Goal: Information Seeking & Learning: Learn about a topic

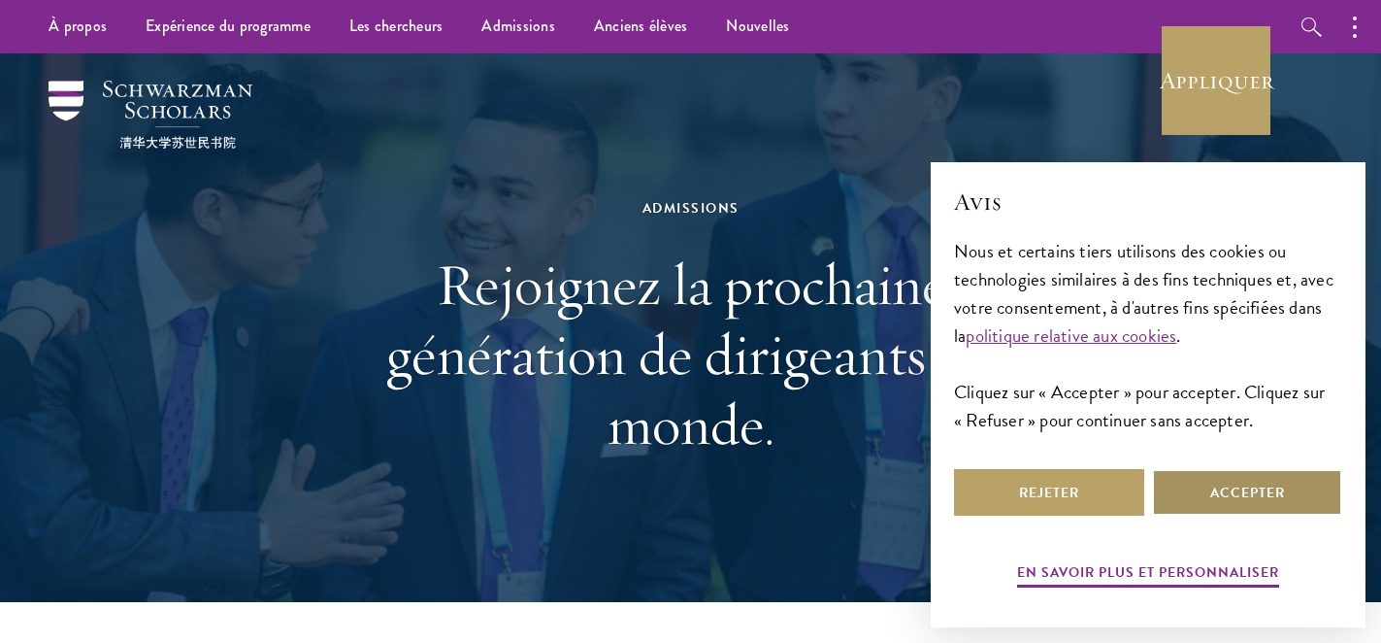
click at [1223, 486] on font "Accepter" at bounding box center [1247, 492] width 75 height 20
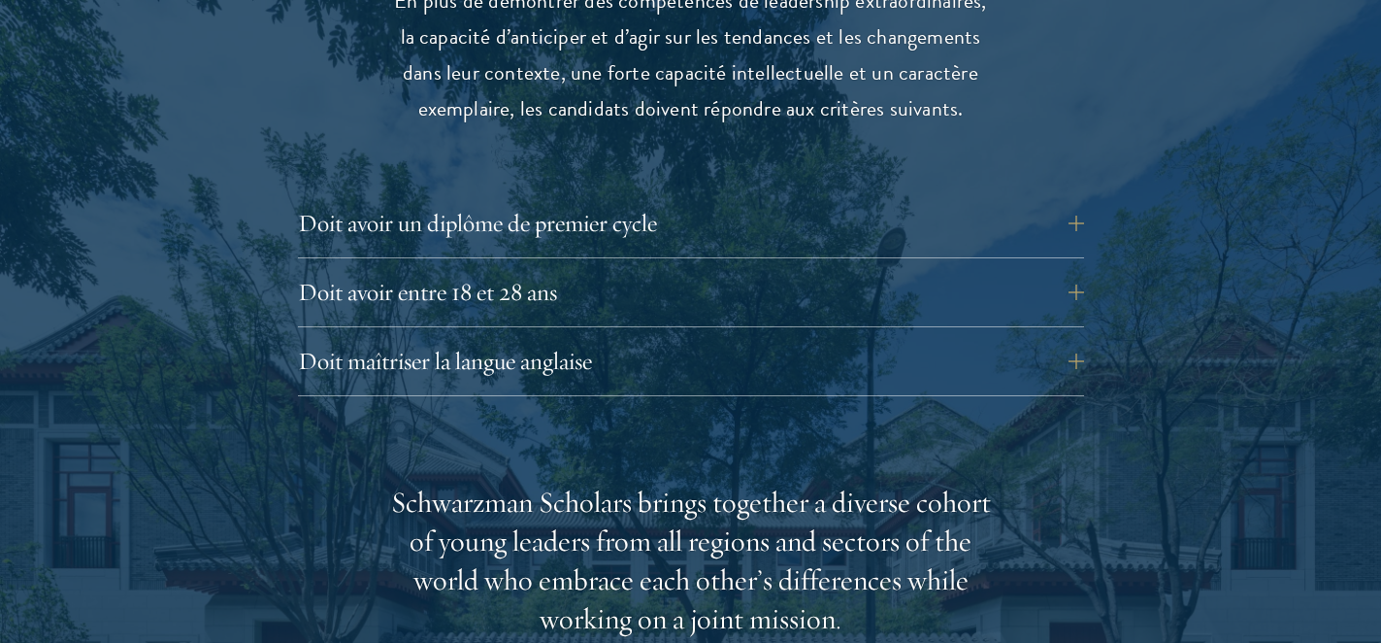
scroll to position [2845, 0]
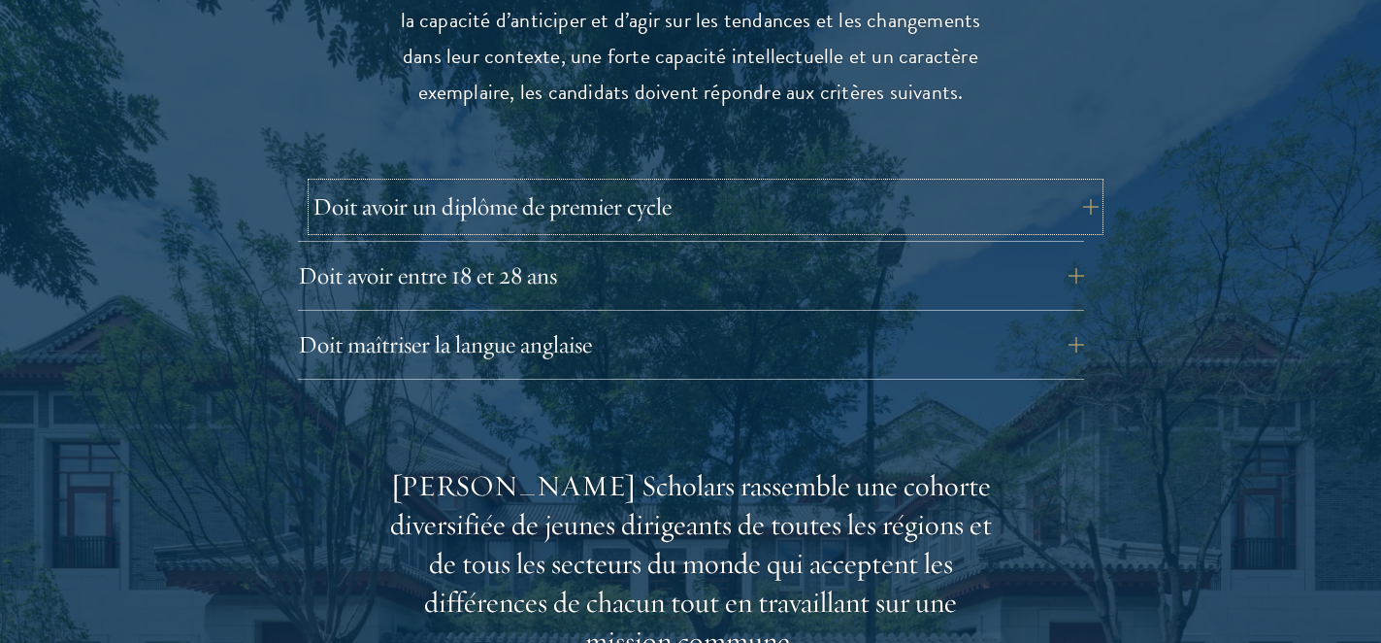
click at [689, 183] on button "Doit avoir un diplôme de premier cycle" at bounding box center [706, 206] width 786 height 47
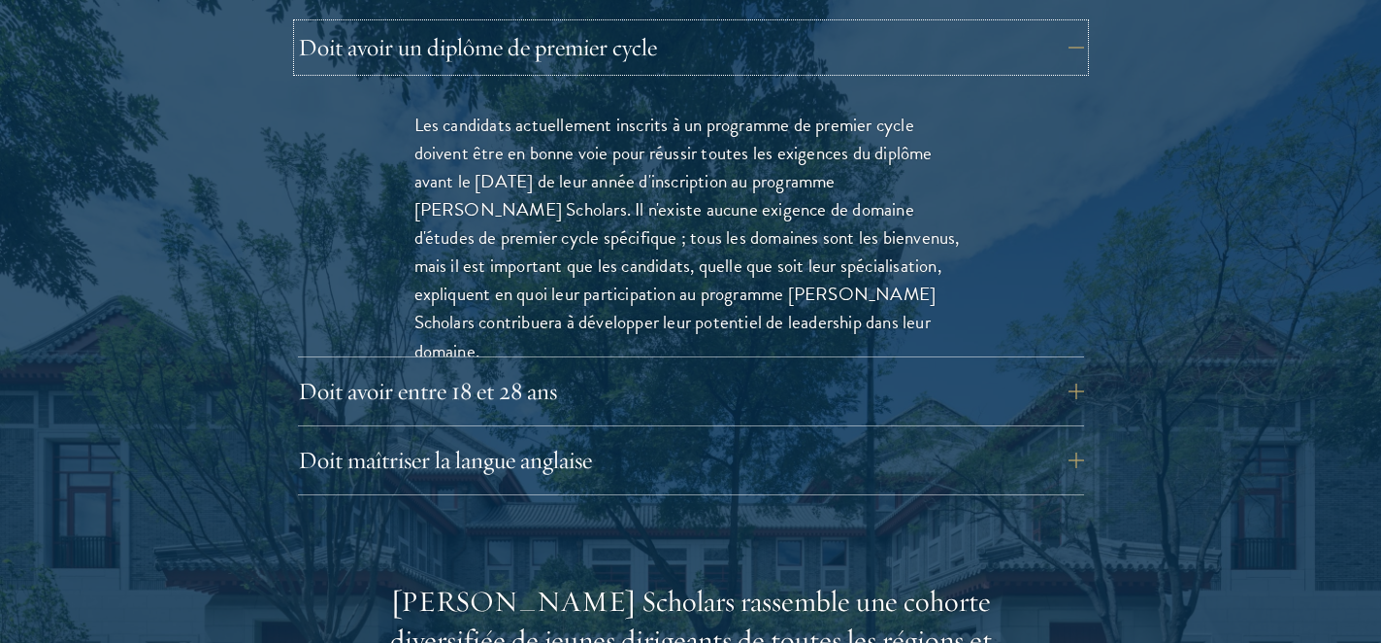
scroll to position [3030, 0]
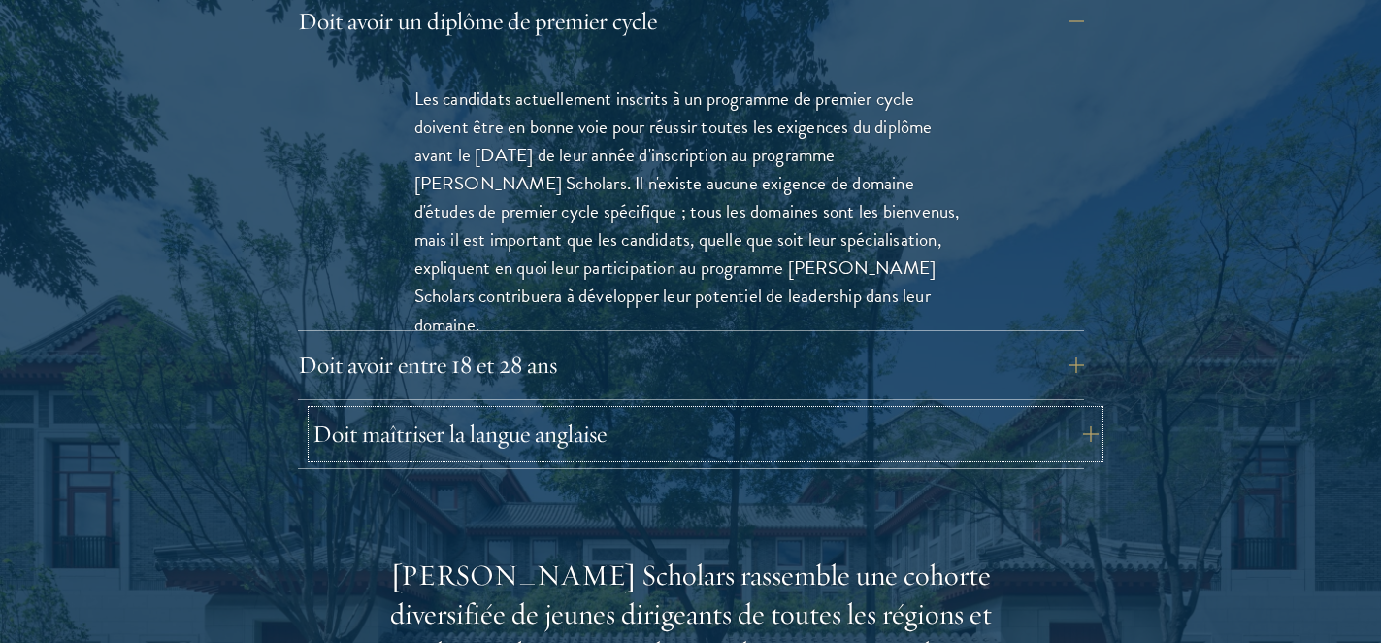
click at [664, 411] on button "Doit maîtriser la langue anglaise" at bounding box center [706, 434] width 786 height 47
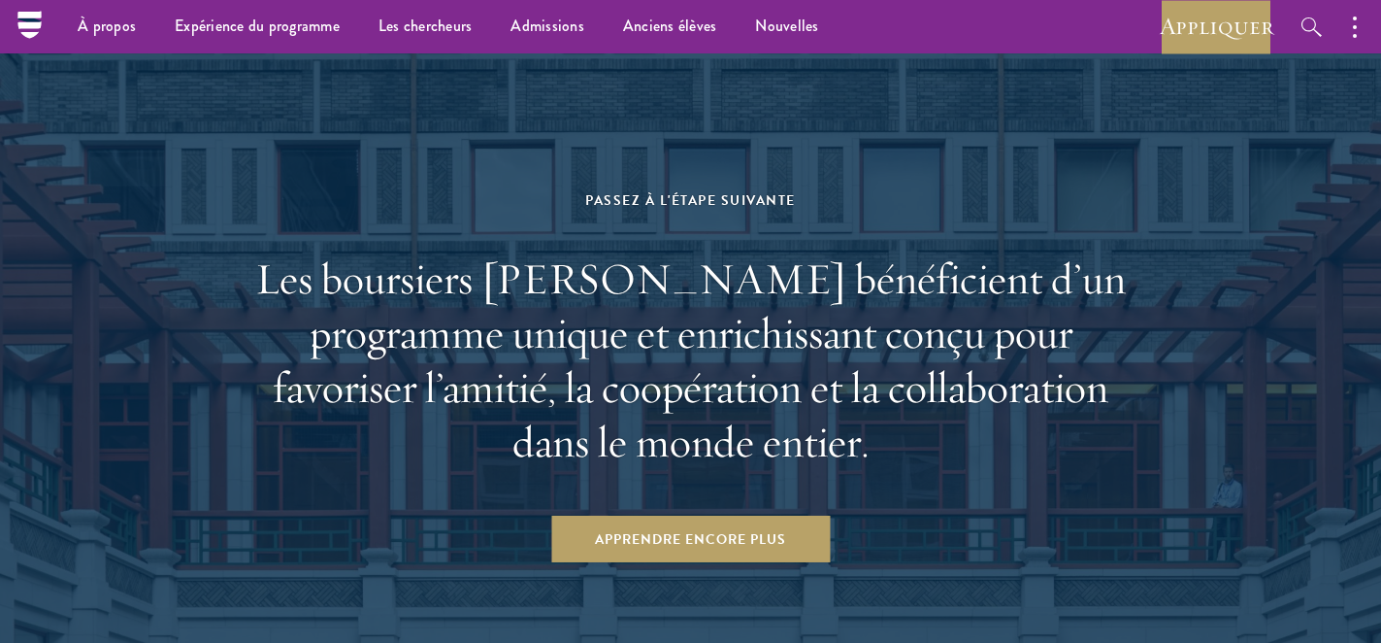
scroll to position [10776, 0]
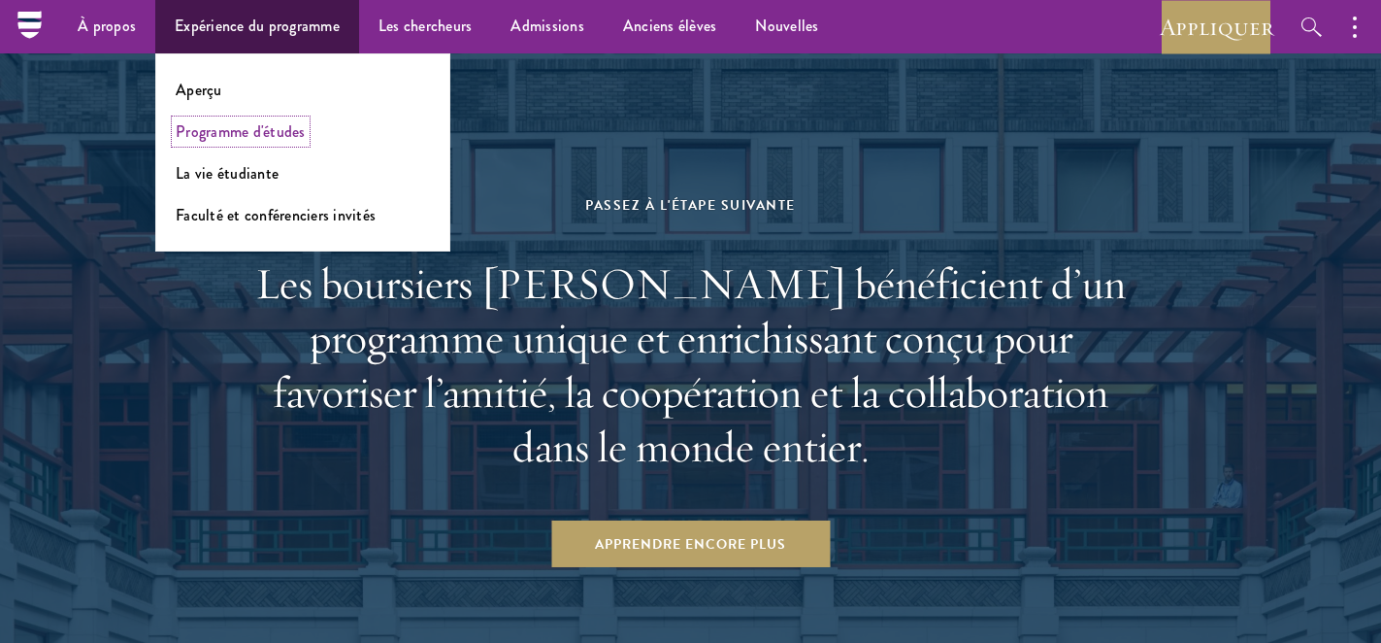
click at [242, 130] on font "Programme d'études" at bounding box center [241, 131] width 130 height 22
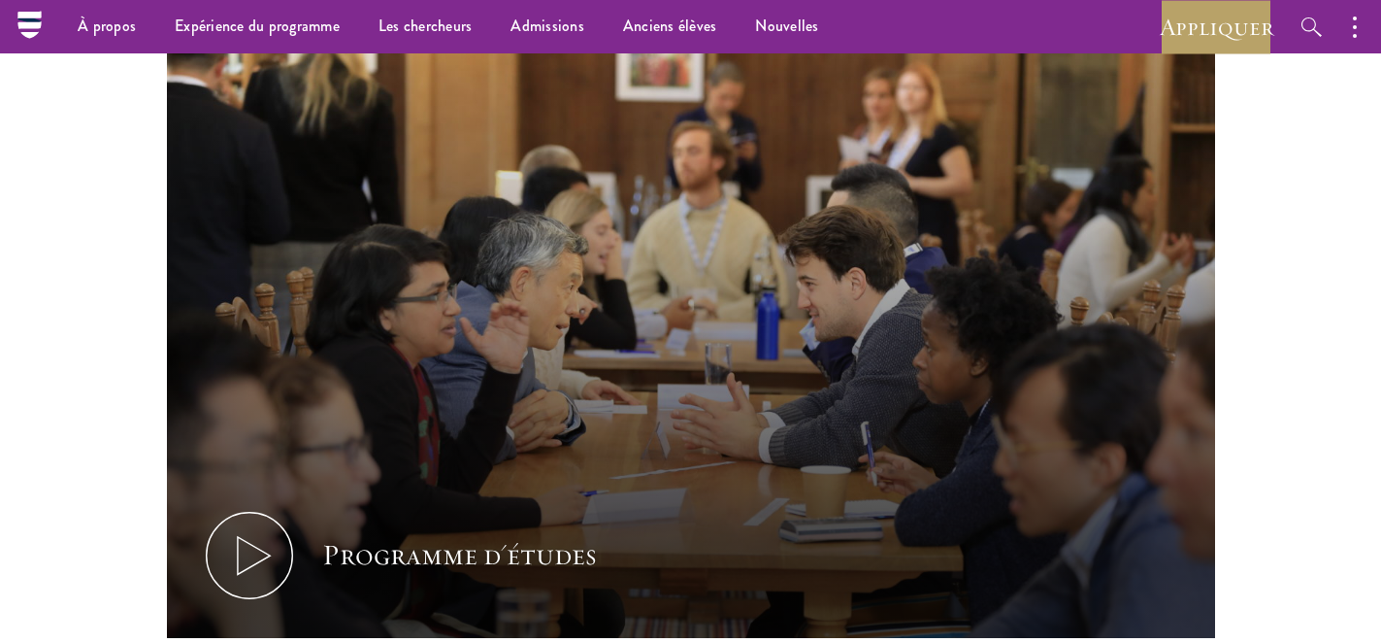
scroll to position [810, 0]
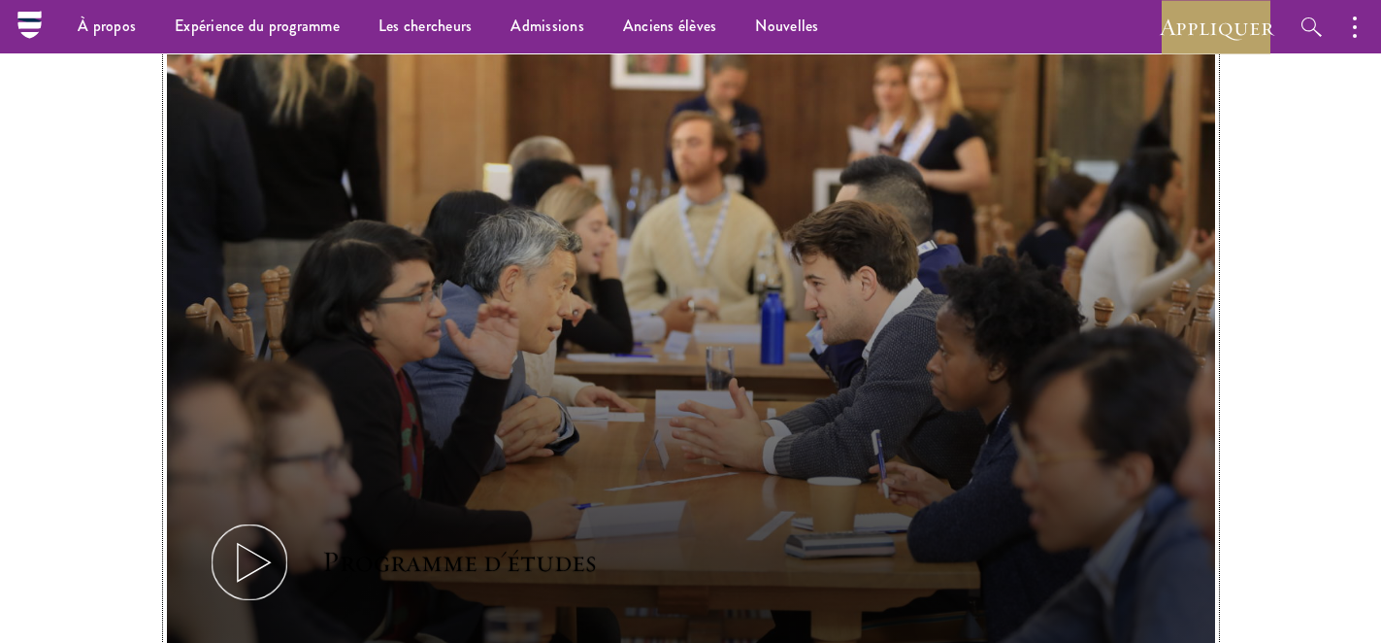
click at [496, 573] on font "Programme d'études" at bounding box center [459, 561] width 275 height 37
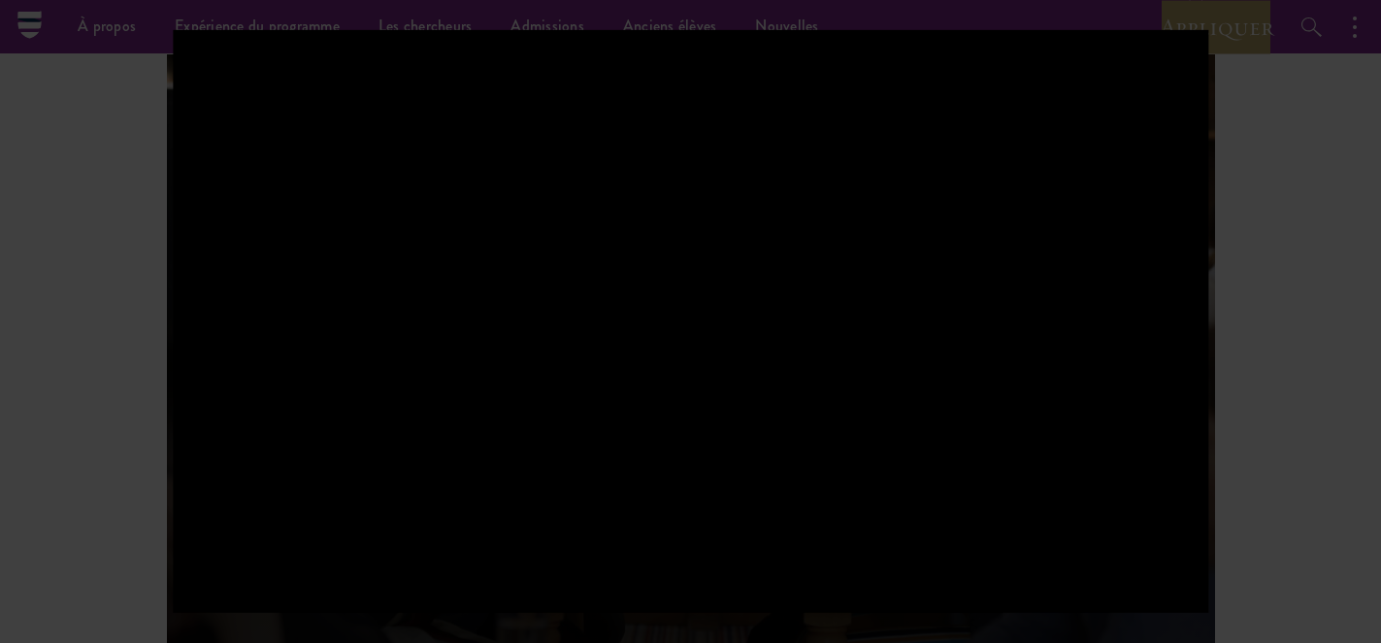
click at [127, 353] on div at bounding box center [690, 321] width 1381 height 643
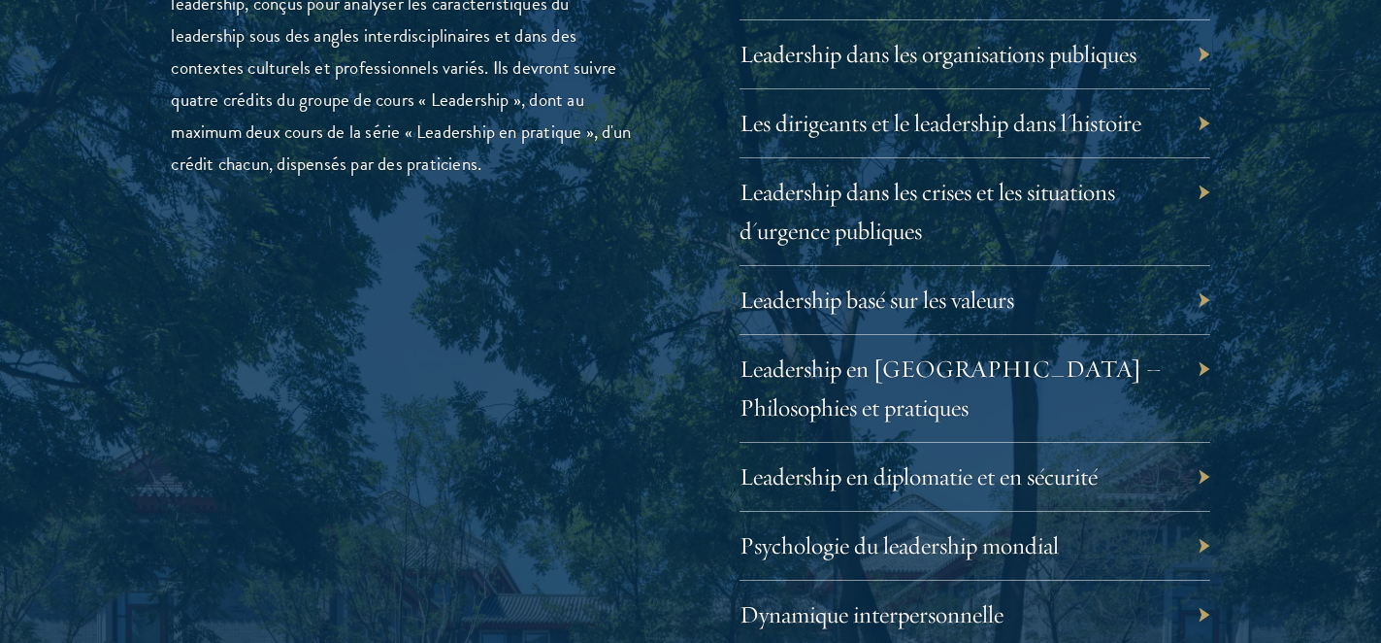
scroll to position [3654, 0]
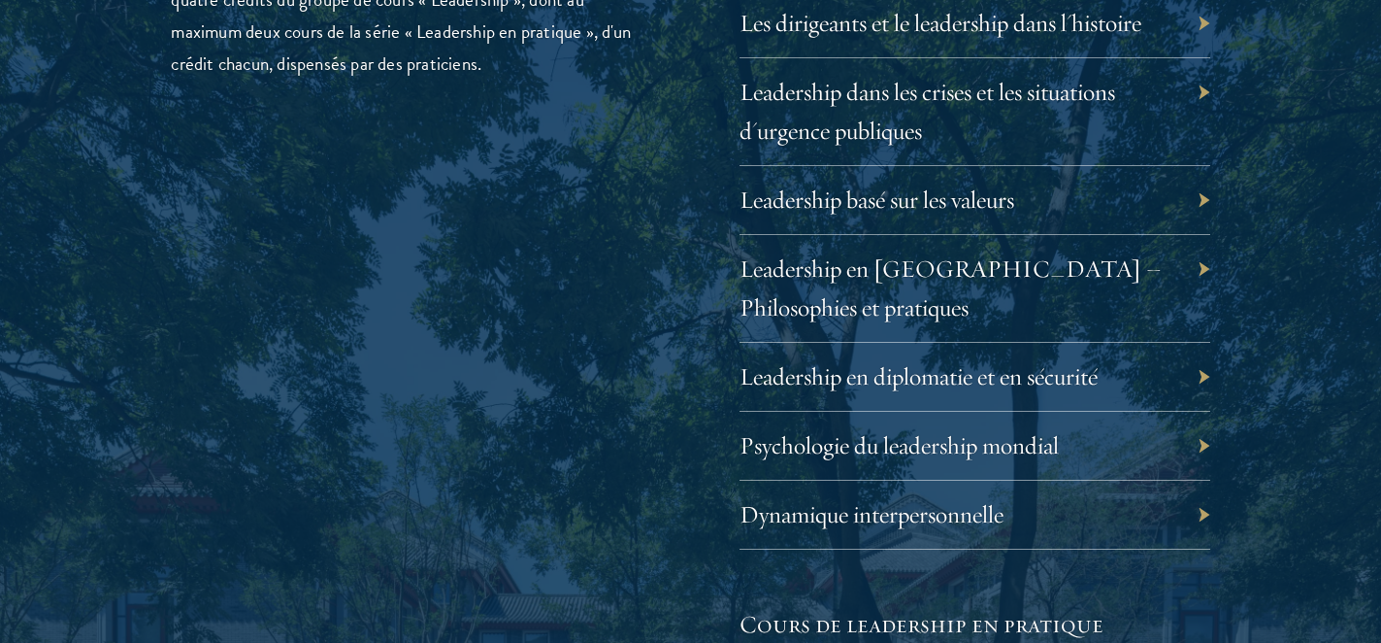
click at [780, 358] on div "Leadership en diplomatie et en sécurité" at bounding box center [975, 377] width 471 height 69
click at [842, 361] on font "Leadership en diplomatie et en sécurité" at bounding box center [933, 376] width 358 height 30
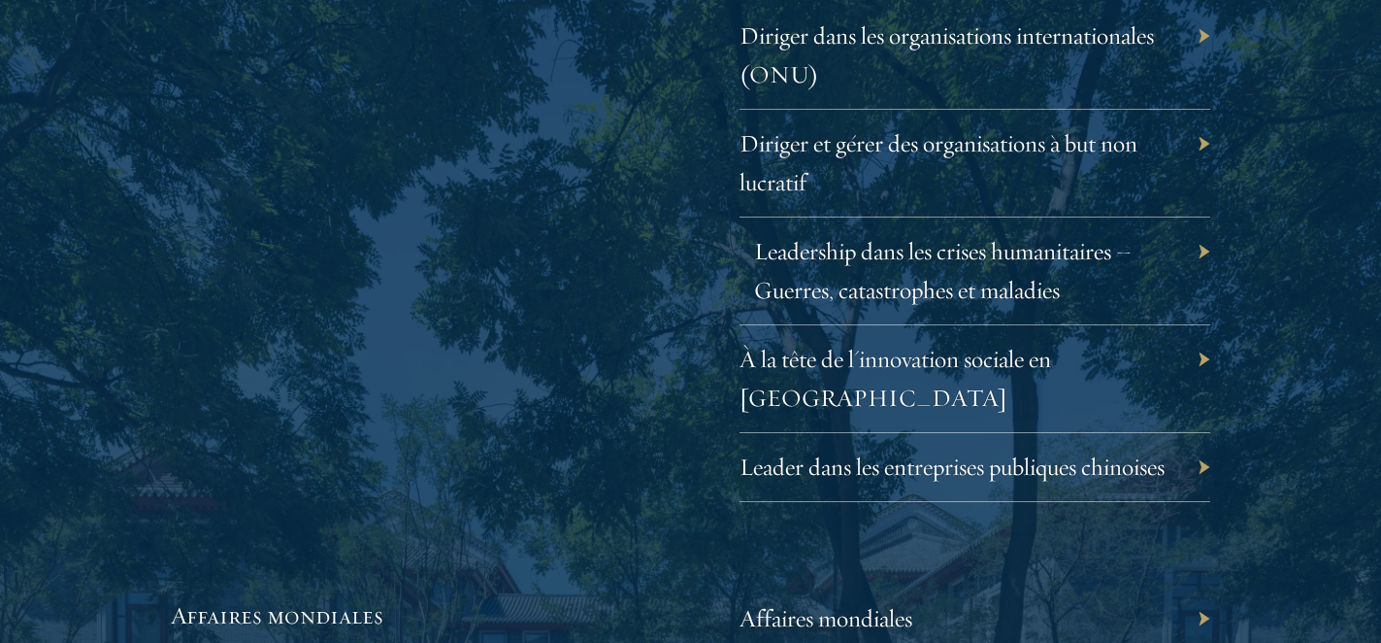
scroll to position [4494, 0]
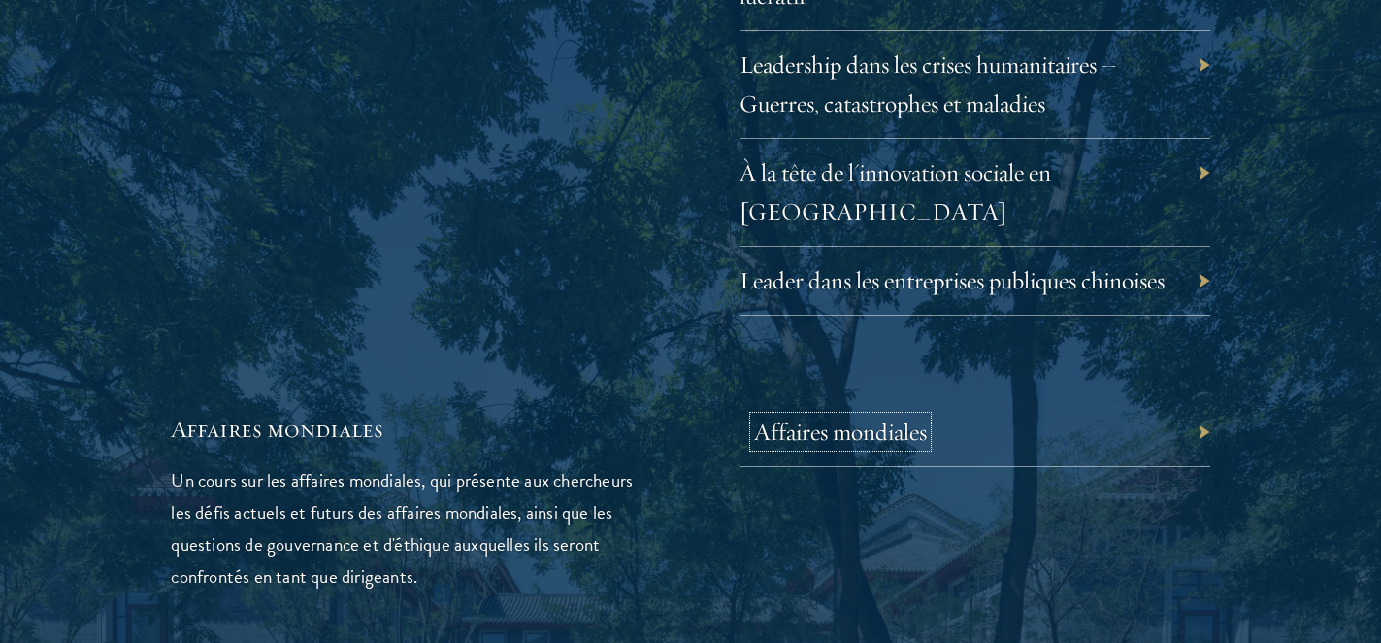
click at [886, 416] on font "Affaires mondiales" at bounding box center [840, 431] width 173 height 30
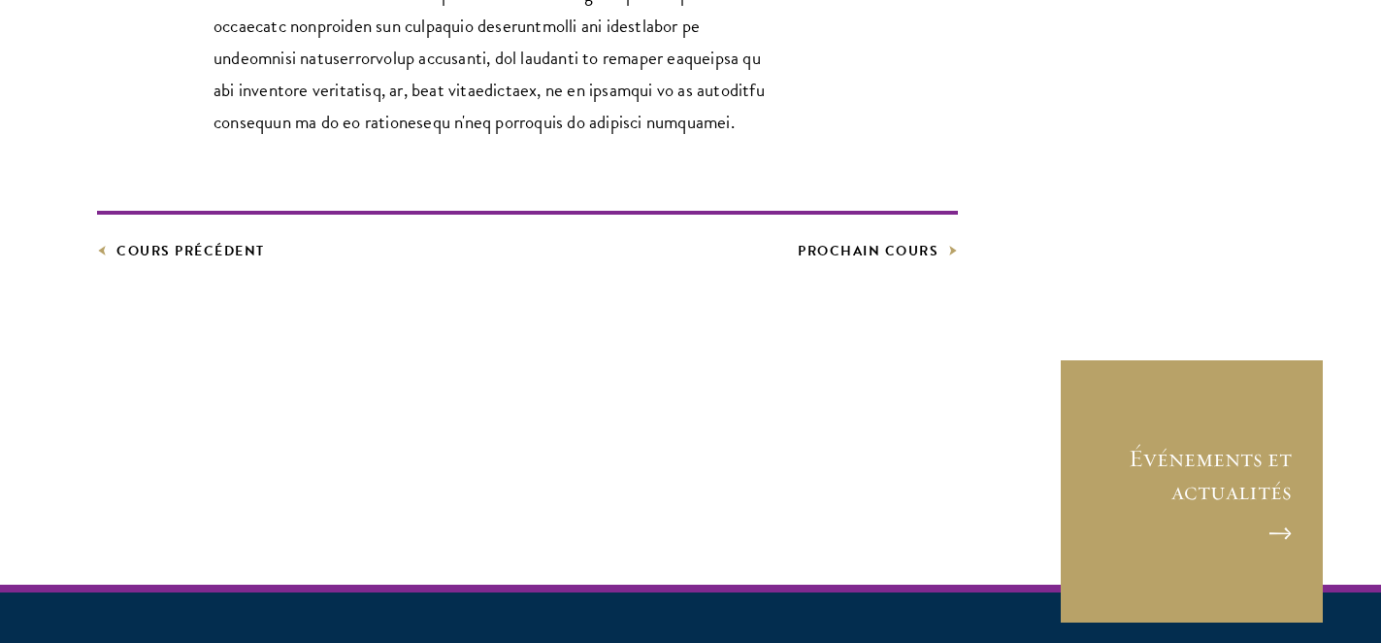
scroll to position [1272, 0]
